Goal: Transaction & Acquisition: Purchase product/service

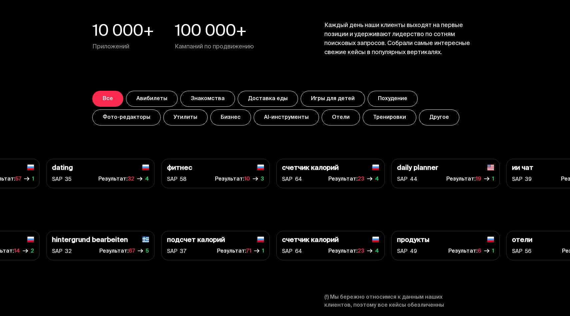
scroll to position [2350, 0]
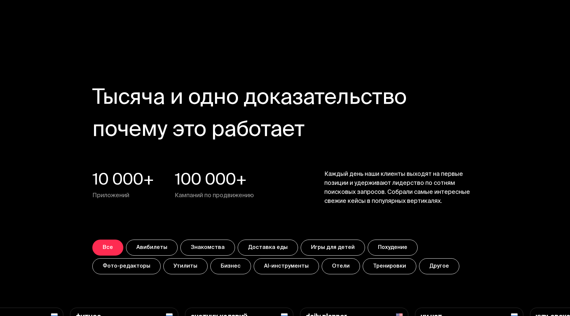
click at [384, 246] on button "Похудение" at bounding box center [393, 247] width 50 height 16
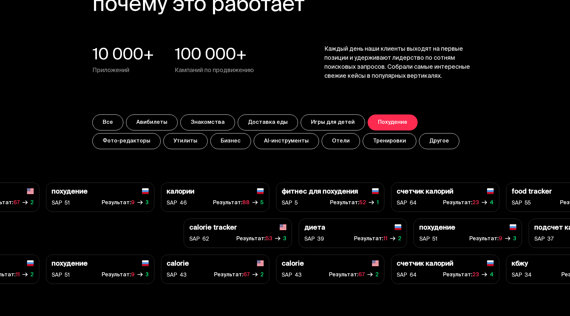
scroll to position [2329, 0]
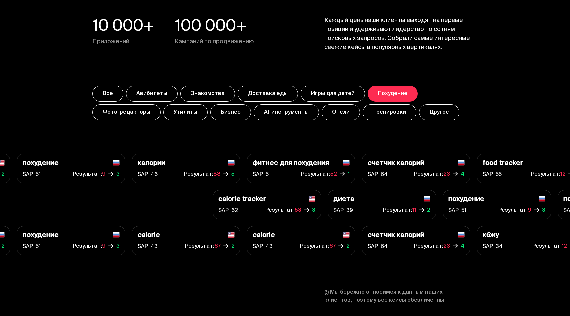
click at [363, 112] on button "Тренировки" at bounding box center [390, 112] width 54 height 16
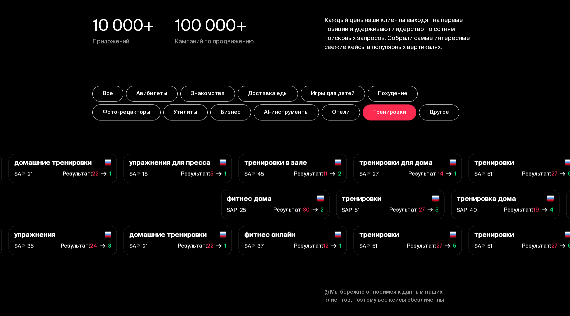
click at [363, 113] on button "Тренировки" at bounding box center [390, 112] width 54 height 16
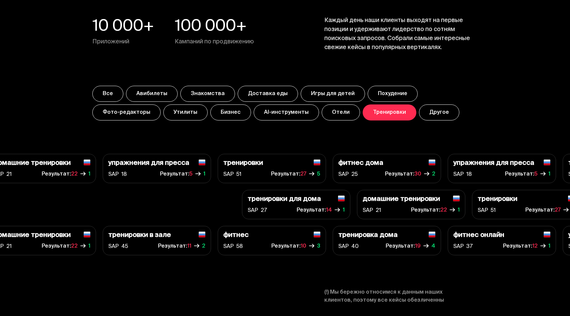
click at [254, 116] on button "AI-инструменты" at bounding box center [286, 112] width 65 height 16
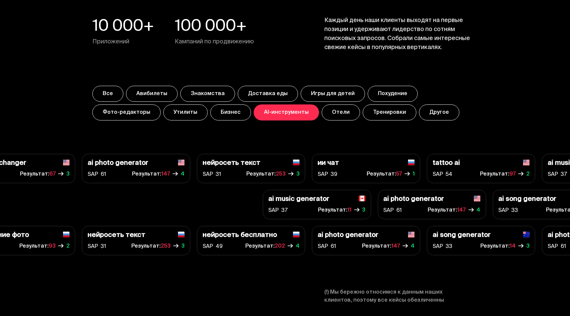
click at [218, 89] on button "Знакомства" at bounding box center [207, 94] width 55 height 16
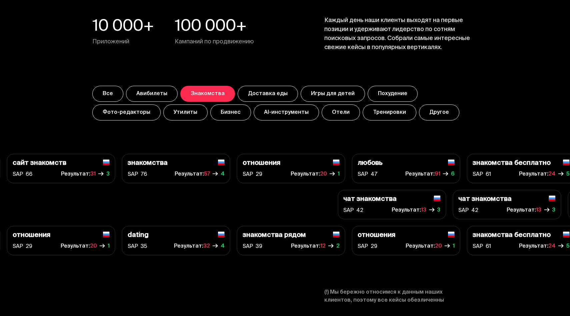
click at [210, 112] on button "Бизнес" at bounding box center [230, 112] width 41 height 16
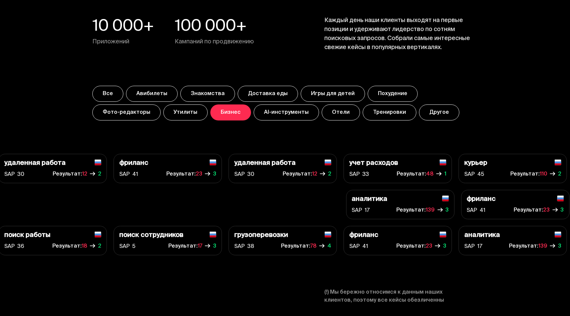
click at [163, 112] on button "Утилиты" at bounding box center [185, 112] width 44 height 16
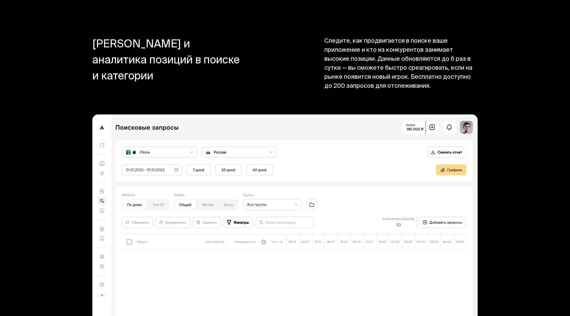
scroll to position [5307, 0]
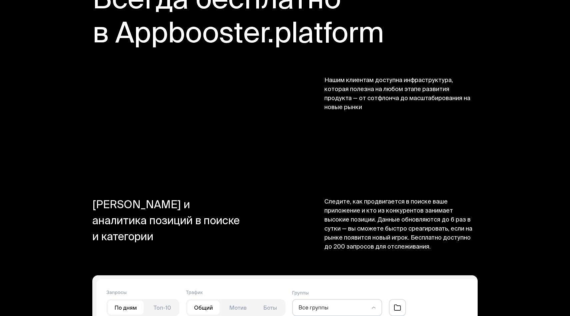
scroll to position [5137, 0]
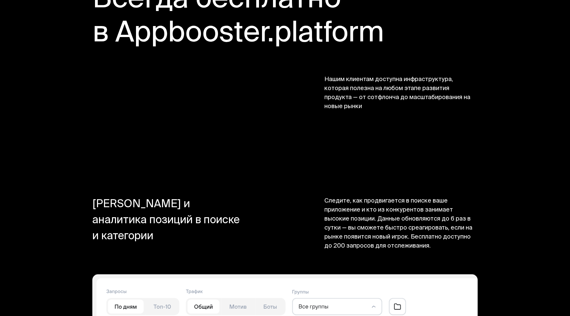
click at [417, 109] on section "Всегда бесплатно в Appbooster.platform Нашим клиентам доступна инфраструктура, …" at bounding box center [284, 47] width 533 height 213
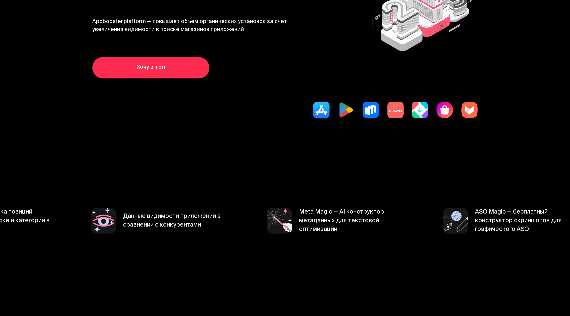
scroll to position [0, 0]
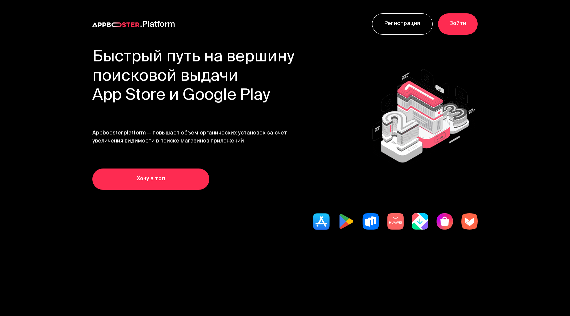
click at [199, 172] on link "Хочу в топ" at bounding box center [150, 178] width 117 height 21
